Goal: Task Accomplishment & Management: Use online tool/utility

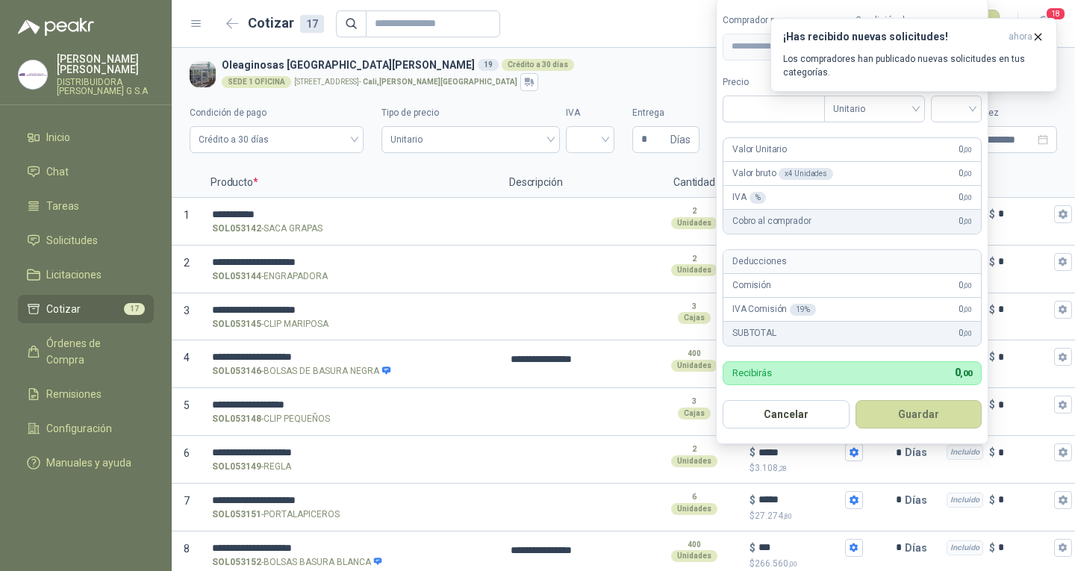
scroll to position [456, 0]
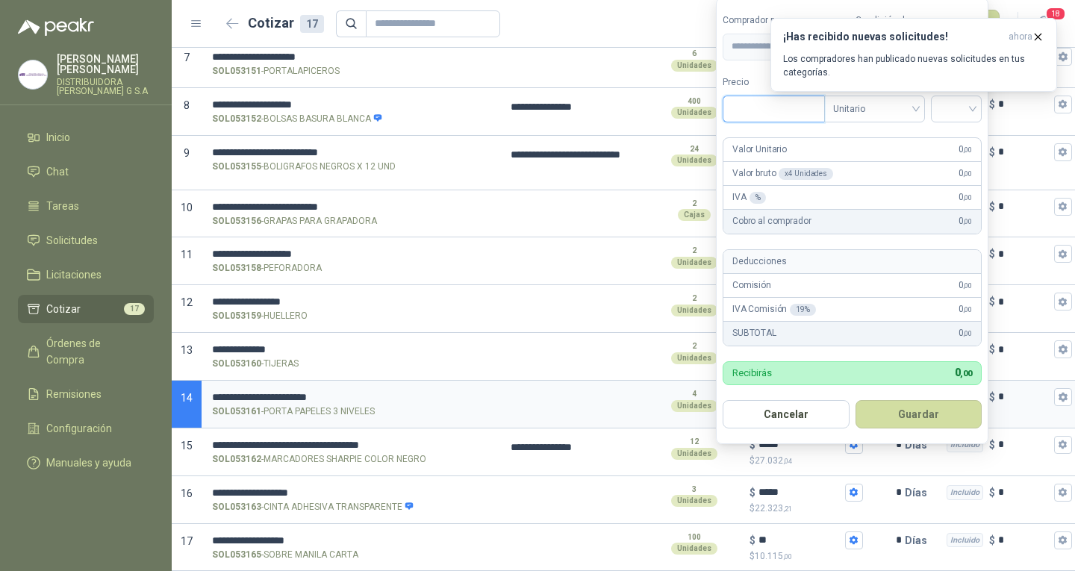
click at [764, 114] on input "Precio" at bounding box center [774, 108] width 101 height 25
type input "********"
click at [966, 112] on input "search" at bounding box center [956, 107] width 33 height 22
click at [966, 138] on div "19%" at bounding box center [960, 139] width 28 height 16
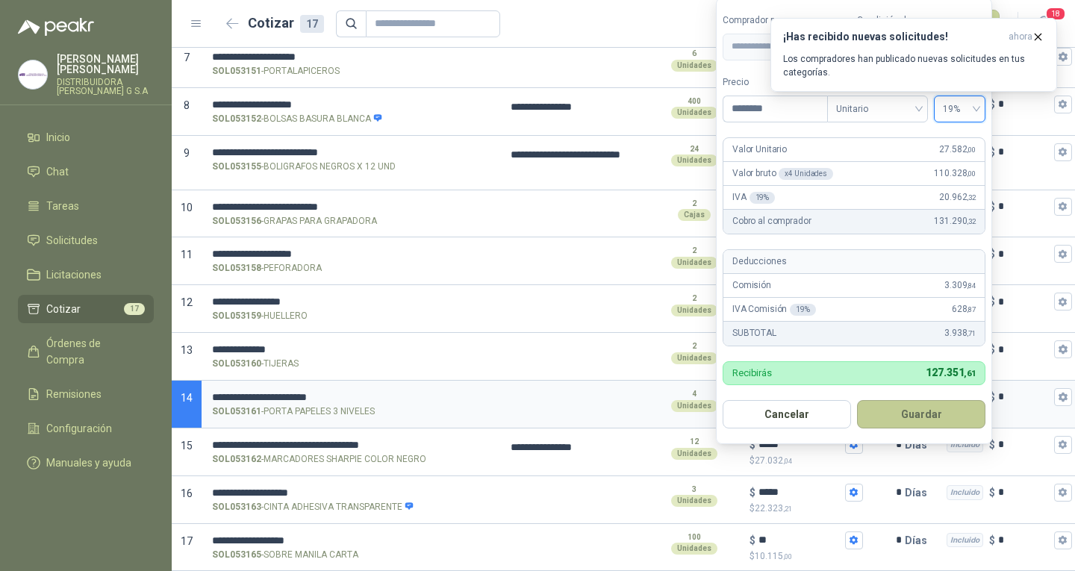
click at [942, 418] on button "Guardar" at bounding box center [921, 414] width 128 height 28
type input "******"
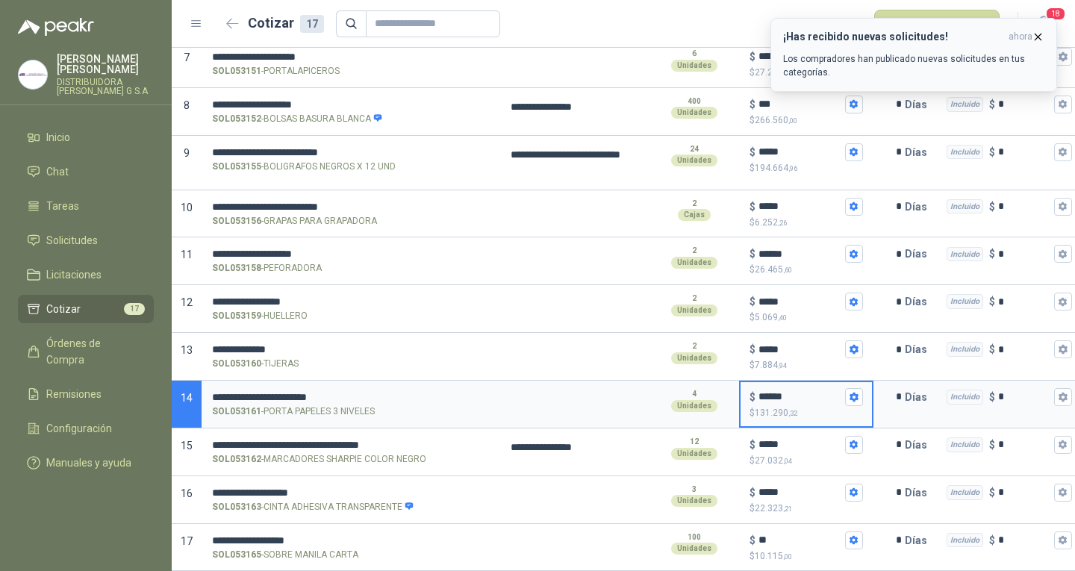
click at [1037, 37] on icon "button" at bounding box center [1038, 37] width 13 height 13
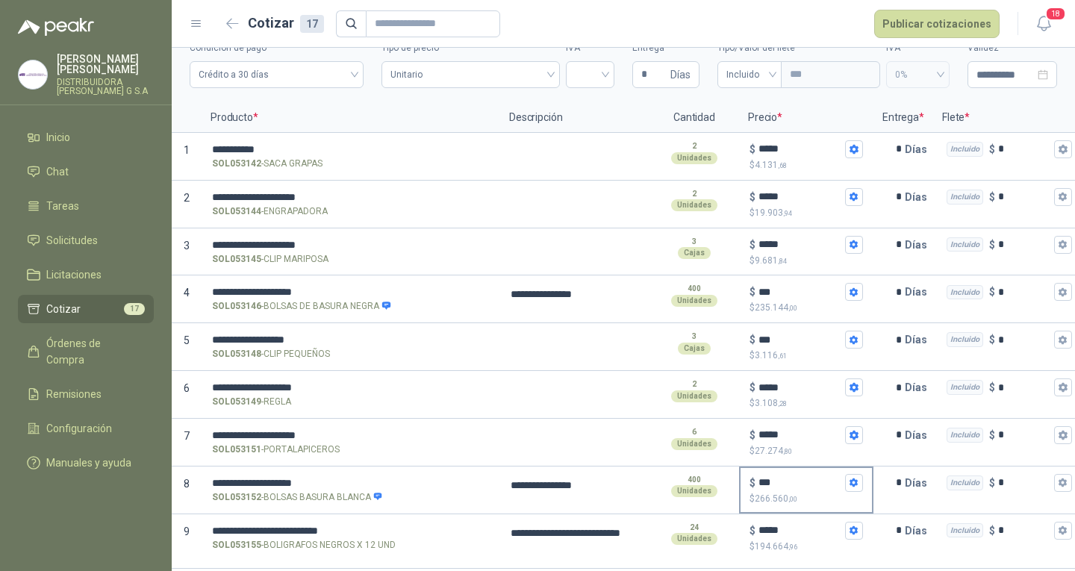
scroll to position [0, 0]
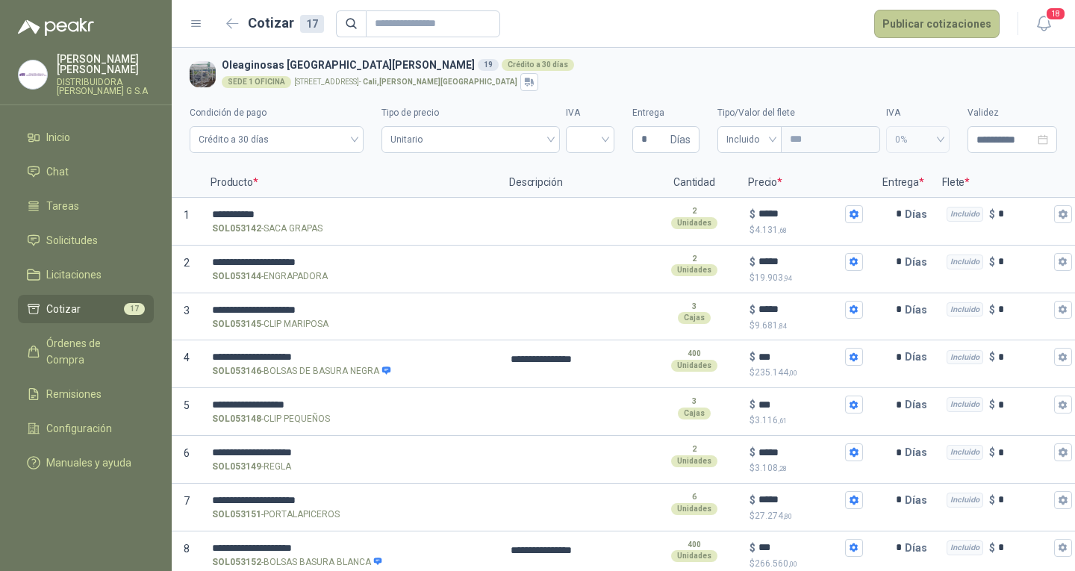
click at [971, 13] on button "Publicar cotizaciones" at bounding box center [937, 24] width 125 height 28
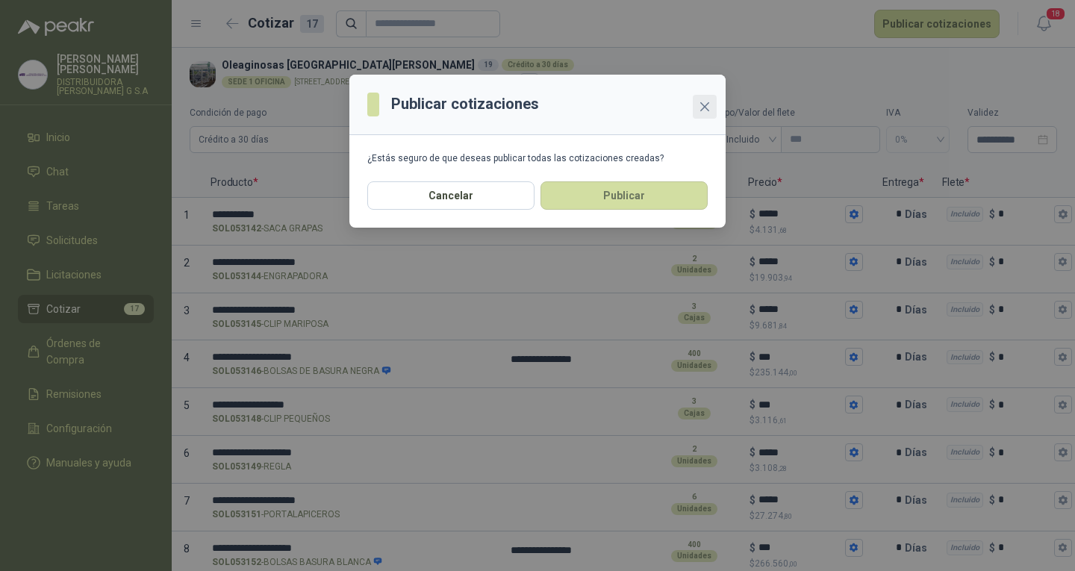
click at [709, 107] on icon "close" at bounding box center [705, 107] width 12 height 12
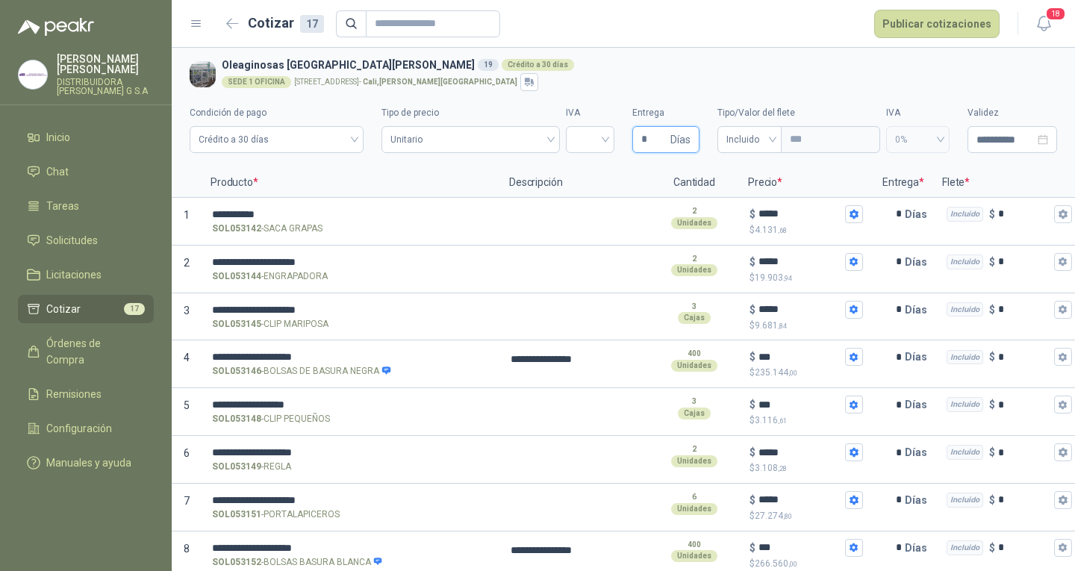
click at [655, 139] on input "*" at bounding box center [655, 139] width 26 height 25
type input "*"
click at [615, 178] on p "Descripción" at bounding box center [574, 183] width 149 height 30
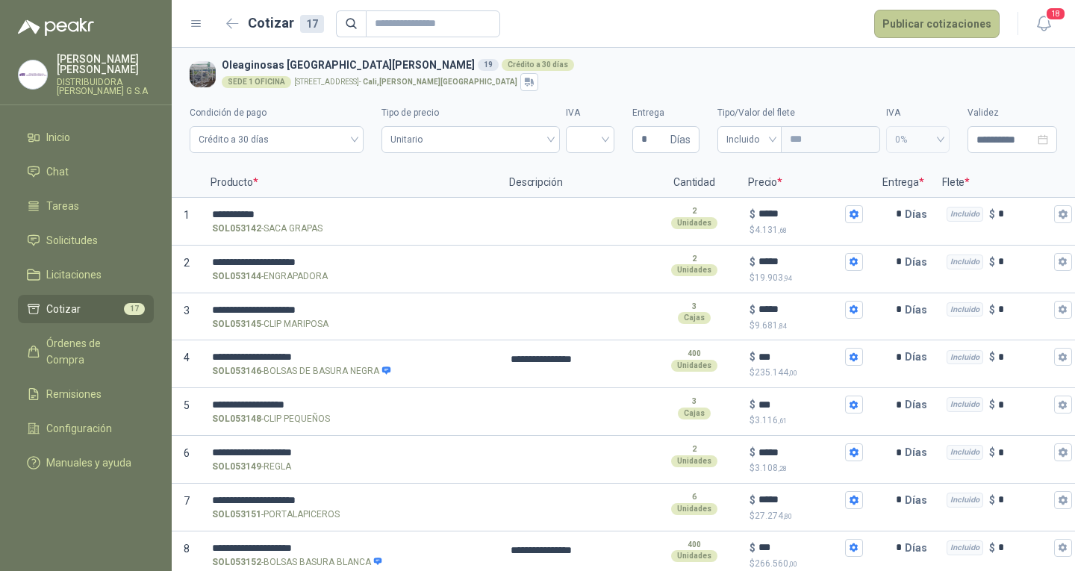
click at [951, 20] on button "Publicar cotizaciones" at bounding box center [937, 24] width 125 height 28
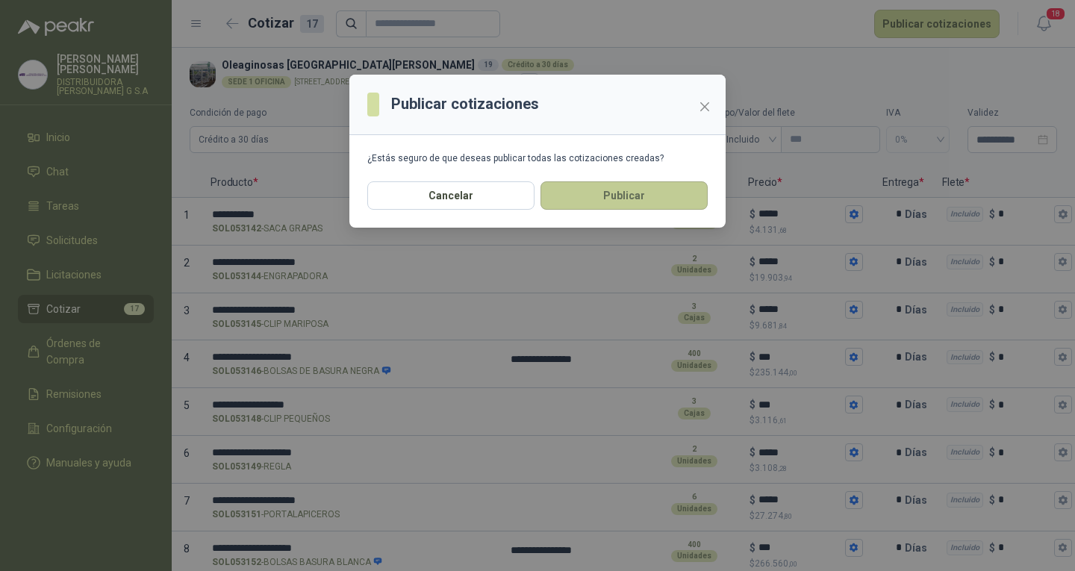
click at [624, 204] on button "Publicar" at bounding box center [624, 195] width 167 height 28
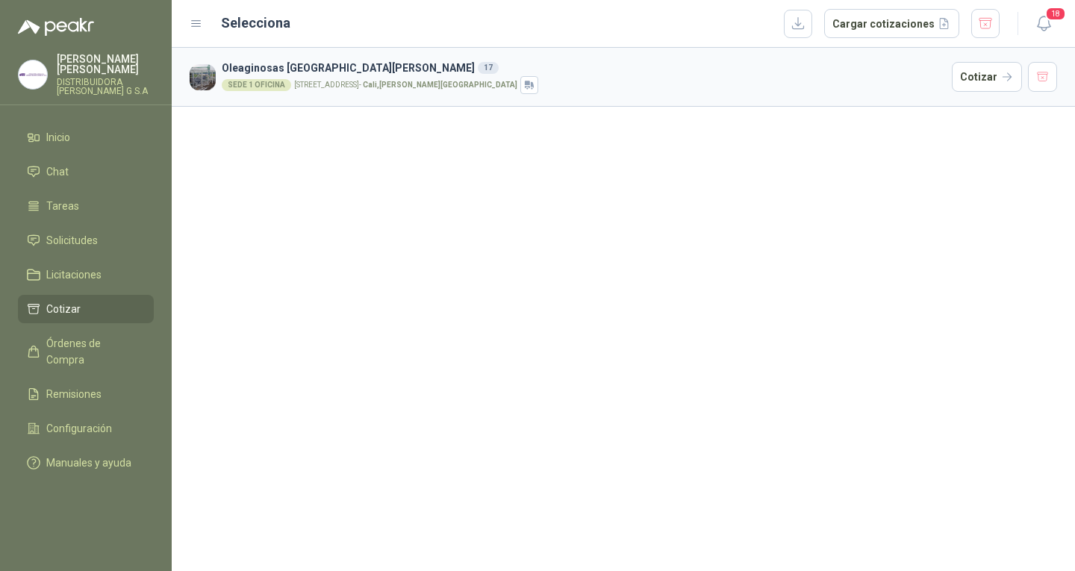
click at [122, 302] on li "Cotizar" at bounding box center [86, 309] width 118 height 16
click at [105, 237] on li "Solicitudes" at bounding box center [86, 240] width 118 height 16
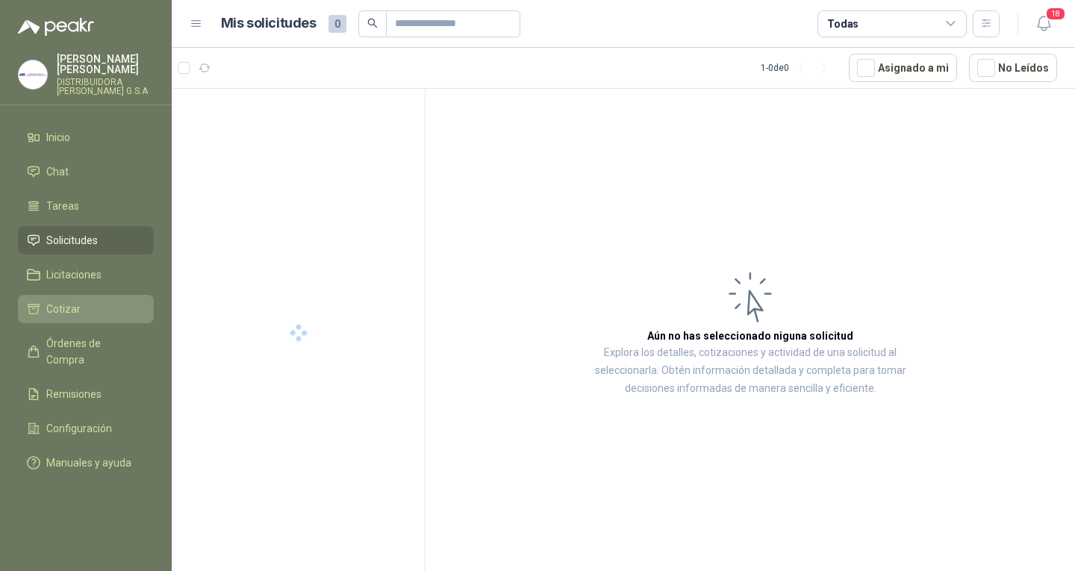
click at [119, 301] on li "Cotizar" at bounding box center [86, 309] width 118 height 16
